Goal: Information Seeking & Learning: Learn about a topic

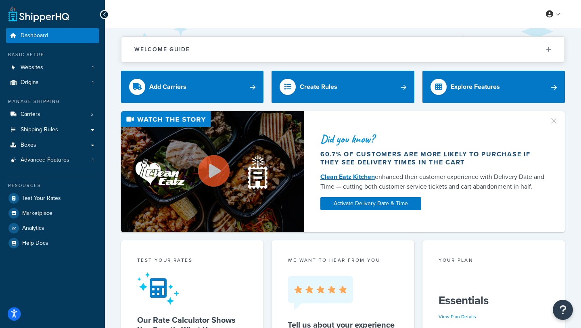
click at [17, 310] on icon "Open accessiBe: accessibility options, statement and help" at bounding box center [14, 313] width 6 height 8
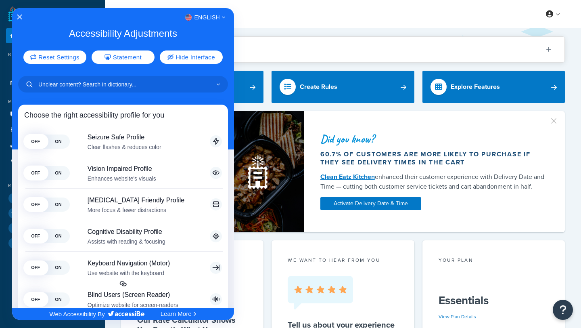
click at [280, 12] on div at bounding box center [290, 164] width 581 height 328
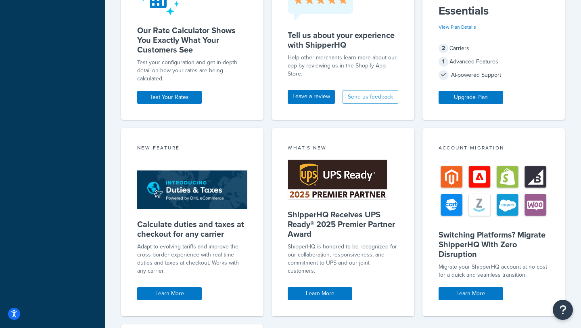
scroll to position [201, 0]
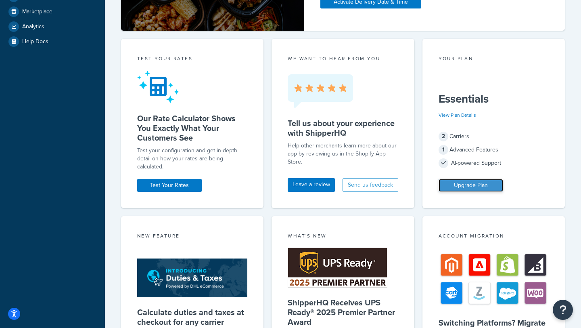
click at [486, 184] on link "Upgrade Plan" at bounding box center [471, 185] width 65 height 13
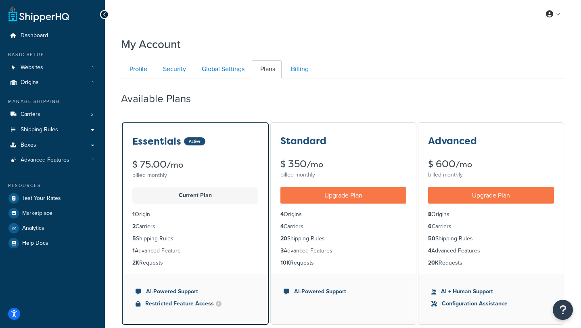
click at [306, 244] on ul "4 Origins 4 Carriers 20 Shipping Rules 3 Advanced Features 10K Requests" at bounding box center [343, 238] width 145 height 70
click at [568, 310] on button "Open Resource Center" at bounding box center [563, 310] width 22 height 22
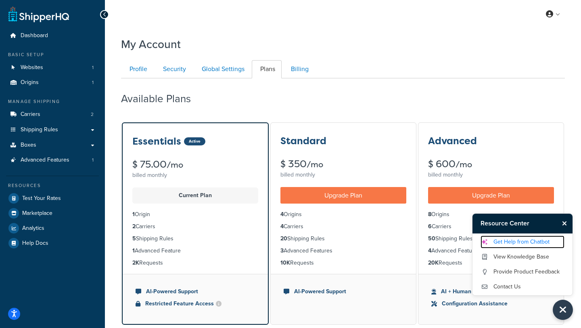
click at [519, 243] on link "Get Help from Chatbot" at bounding box center [523, 241] width 84 height 13
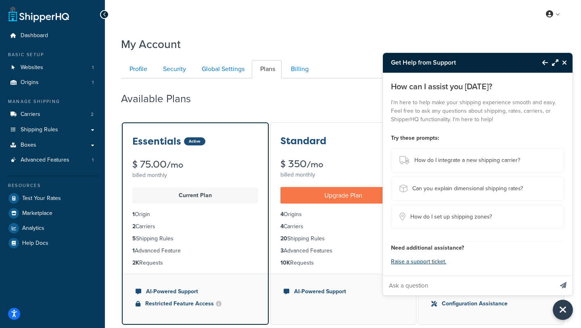
click at [437, 285] on input "Ask a question" at bounding box center [468, 285] width 170 height 19
type input "If I upgrade to the standard plan, how many boxes do we get?"
click at [554, 275] on button "Send message" at bounding box center [563, 285] width 19 height 20
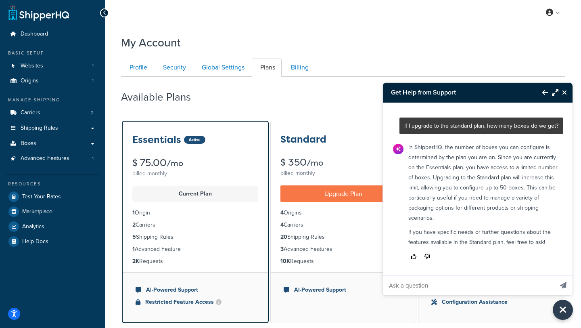
scroll to position [0, 0]
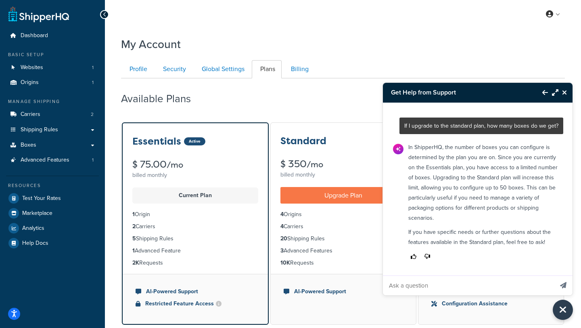
click at [565, 93] on icon "Close Resource Center" at bounding box center [564, 92] width 5 height 6
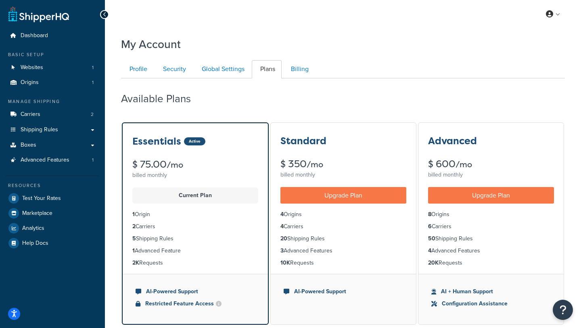
click at [312, 152] on div "Standard $ 350 /mo billed monthly" at bounding box center [343, 152] width 145 height 58
click at [294, 182] on div "Standard $ 350 /mo billed monthly" at bounding box center [343, 155] width 145 height 64
